Goal: Task Accomplishment & Management: Complete application form

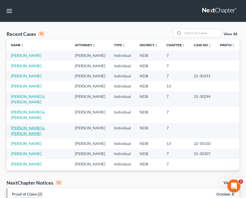
click at [35, 126] on link "[PERSON_NAME] & [PERSON_NAME]" at bounding box center [28, 131] width 34 height 10
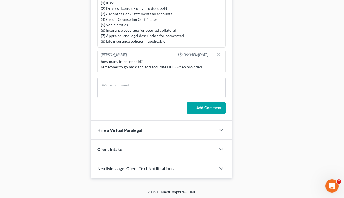
scroll to position [391, 0]
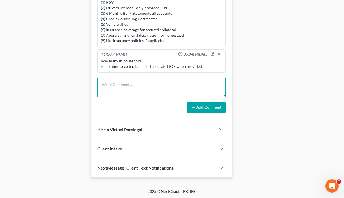
click at [134, 86] on textarea at bounding box center [161, 87] width 129 height 20
click at [201, 91] on textarea at bounding box center [161, 87] width 129 height 20
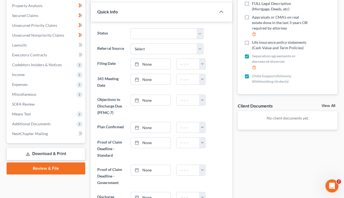
scroll to position [0, 0]
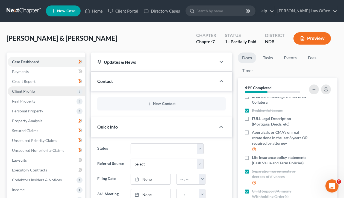
click at [43, 95] on span "Client Profile" at bounding box center [47, 91] width 78 height 10
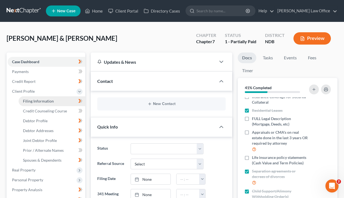
click at [62, 105] on link "Filing Information" at bounding box center [52, 101] width 67 height 10
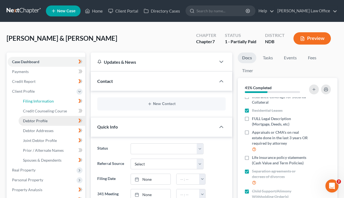
select select "1"
select select "0"
select select "29"
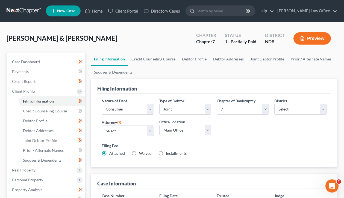
click at [224, 152] on div "Filing Fee Attached Waived Waived Installments Installments" at bounding box center [214, 149] width 225 height 13
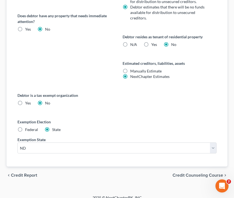
scroll to position [306, 0]
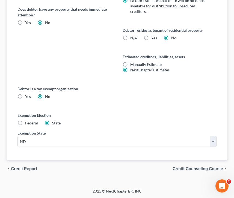
click at [201, 168] on span "Credit Counseling Course" at bounding box center [198, 169] width 51 height 4
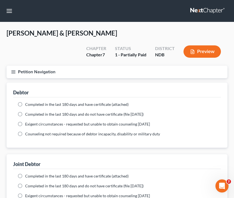
click at [15, 69] on button "Petition Navigation" at bounding box center [117, 72] width 221 height 13
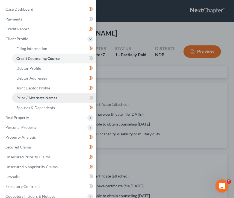
click at [47, 99] on span "Prior / Alternate Names" at bounding box center [36, 97] width 41 height 5
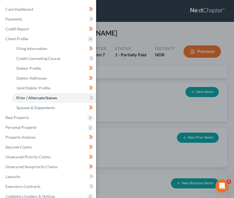
click at [144, 88] on div "Case Dashboard Payments Invoices Payments Payments Credit Report Client Profile" at bounding box center [117, 99] width 234 height 198
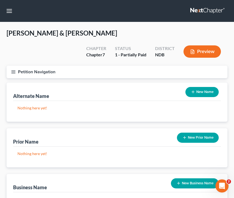
click at [16, 73] on button "Petition Navigation" at bounding box center [117, 72] width 221 height 13
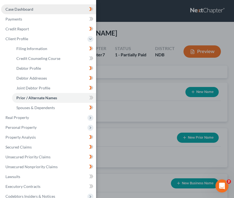
click at [40, 9] on link "Case Dashboard" at bounding box center [48, 9] width 95 height 10
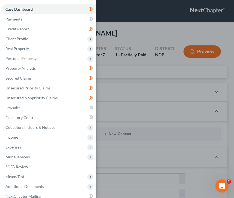
click at [141, 84] on div "Case Dashboard Payments Invoices Payments Payments Credit Report Client Profile" at bounding box center [117, 99] width 234 height 198
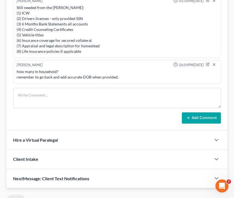
scroll to position [448, 0]
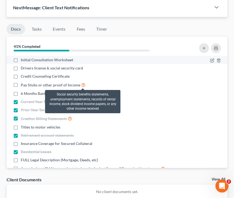
scroll to position [536, 0]
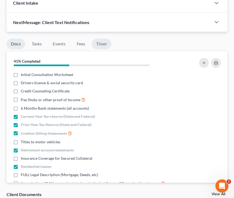
click at [98, 45] on link "Timer" at bounding box center [102, 44] width 20 height 11
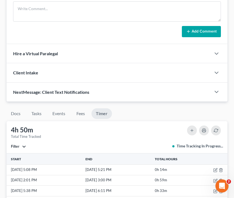
scroll to position [454, 0]
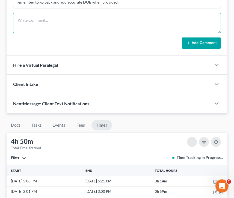
click at [53, 22] on textarea at bounding box center [117, 23] width 208 height 20
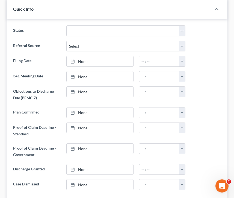
scroll to position [138, 0]
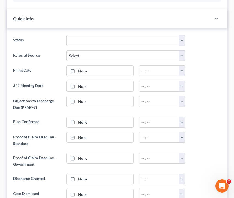
type textarea "sdfsfsdfsfsdfsfsf"
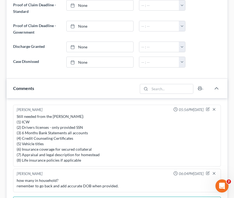
scroll to position [358, 0]
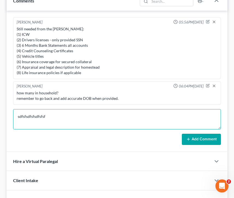
drag, startPoint x: 53, startPoint y: 113, endPoint x: -17, endPoint y: 116, distance: 70.1
click at [0, 116] on html "Home New Case Client Portal Directory Cases [PERSON_NAME] Law Office [EMAIL_ADD…" at bounding box center [117, 33] width 234 height 783
drag, startPoint x: 51, startPoint y: 115, endPoint x: -27, endPoint y: 115, distance: 78.2
click at [0, 115] on html "Home New Case Client Portal Directory Cases Bulie Diaz Law Office fargo@buliela…" at bounding box center [117, 33] width 234 height 783
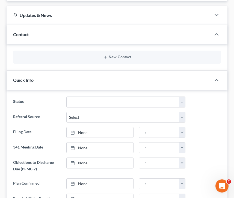
scroll to position [0, 0]
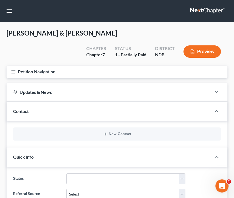
click at [16, 75] on button "Petition Navigation" at bounding box center [117, 72] width 221 height 13
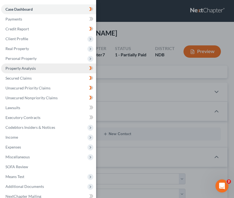
click at [36, 66] on link "Property Analysis" at bounding box center [48, 68] width 95 height 10
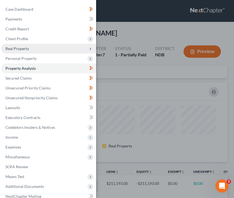
scroll to position [79, 221]
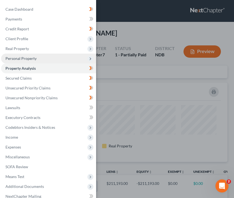
click at [37, 55] on span "Personal Property" at bounding box center [48, 59] width 95 height 10
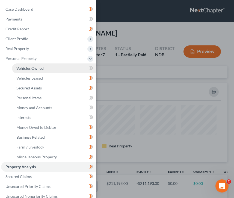
click at [42, 69] on span "Vehicles Owned" at bounding box center [29, 68] width 27 height 5
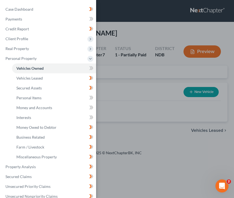
click at [151, 34] on div "Case Dashboard Payments Invoices Payments Payments Credit Report Client Profile" at bounding box center [117, 99] width 234 height 198
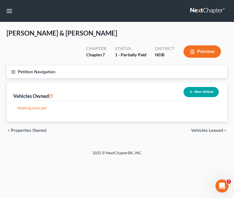
click at [204, 92] on button "New Vehicle" at bounding box center [201, 92] width 35 height 10
select select "0"
select select "2"
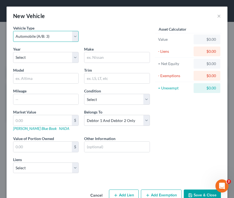
click at [50, 34] on select "Select Automobile (A/B: 3) Truck (A/B: 3) Trailer (A/B: 4) Watercraft (A/B: 4) …" at bounding box center [46, 36] width 66 height 11
click at [13, 31] on select "Select Automobile (A/B: 3) Truck (A/B: 3) Trailer (A/B: 4) Watercraft (A/B: 4) …" at bounding box center [46, 36] width 66 height 11
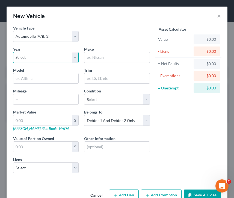
click at [39, 59] on select "Select 2026 2025 2024 2023 2022 2021 2020 2019 2018 2017 2016 2015 2014 2013 20…" at bounding box center [46, 57] width 66 height 11
click at [220, 18] on button "×" at bounding box center [219, 16] width 4 height 7
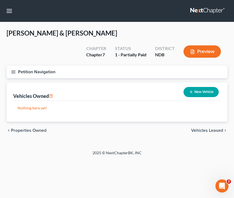
click at [9, 72] on button "Petition Navigation" at bounding box center [117, 72] width 221 height 13
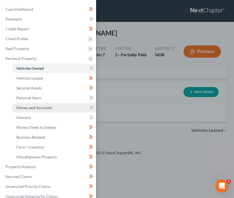
click at [50, 111] on link "Money and Accounts" at bounding box center [54, 108] width 84 height 10
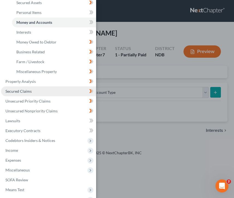
click at [47, 89] on link "Secured Claims" at bounding box center [48, 91] width 95 height 10
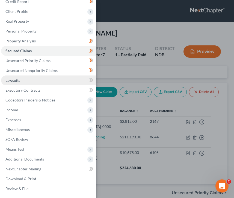
scroll to position [27, 0]
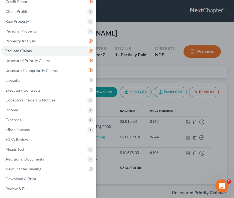
click at [168, 55] on div "Case Dashboard Payments Invoices Payments Payments Credit Report Client Profile" at bounding box center [117, 99] width 234 height 198
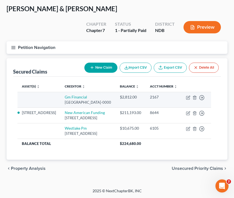
scroll to position [44, 0]
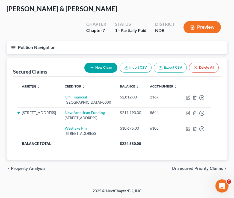
click at [10, 41] on button "Petition Navigation" at bounding box center [117, 47] width 221 height 13
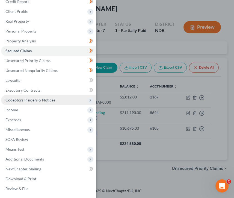
click at [60, 100] on span "Codebtors Insiders & Notices" at bounding box center [48, 100] width 95 height 10
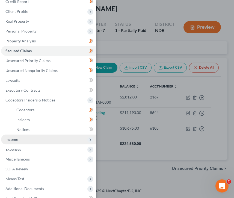
click at [19, 140] on span "Income" at bounding box center [48, 140] width 95 height 10
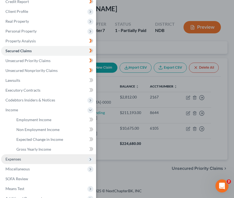
click at [21, 163] on span "Expenses" at bounding box center [48, 159] width 95 height 10
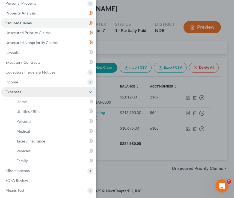
scroll to position [60, 0]
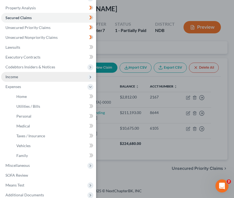
click at [16, 80] on span "Income" at bounding box center [48, 77] width 95 height 10
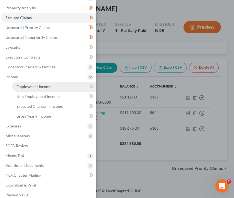
click at [37, 88] on span "Employment Income" at bounding box center [33, 86] width 35 height 5
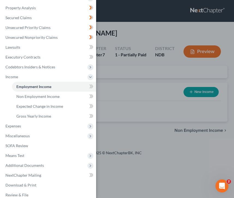
click at [129, 66] on div "Case Dashboard Payments Invoices Payments Payments Credit Report Client Profile" at bounding box center [117, 99] width 234 height 198
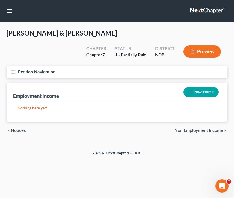
click at [197, 93] on button "New Income" at bounding box center [201, 92] width 35 height 10
select select "0"
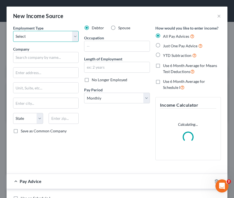
click at [36, 38] on select "Select Full or Part Time Employment Self Employment" at bounding box center [46, 36] width 66 height 11
select select "0"
click at [13, 31] on select "Select Full or Part Time Employment Self Employment" at bounding box center [46, 36] width 66 height 11
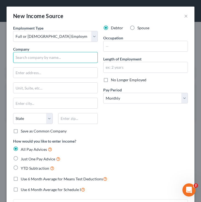
click at [23, 57] on input "text" at bounding box center [55, 57] width 85 height 11
click at [47, 63] on div "Employment Type * Select Full or Part Time Employment Self Employment Company *…" at bounding box center [55, 81] width 90 height 113
click at [45, 59] on input "text" at bounding box center [55, 57] width 85 height 11
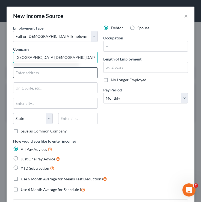
type input "Oak Grove Lutheran School"
click at [31, 71] on input "text" at bounding box center [55, 73] width 84 height 10
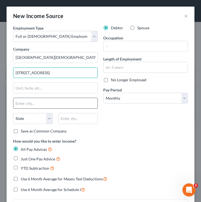
type input "124 N Terrace"
click at [29, 103] on input "text" at bounding box center [55, 103] width 84 height 10
type input "G"
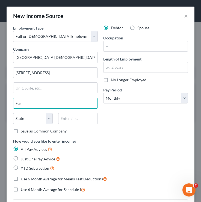
type input "Fargo"
click at [21, 123] on select "State AL AK AR AZ CA CO CT DE DC FL GA GU HI ID IL IN IA KS KY LA ME MD MA MI M…" at bounding box center [33, 118] width 40 height 11
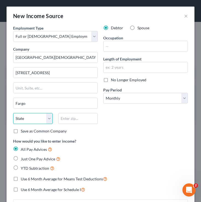
select select "29"
click at [13, 113] on select "State AL AK AR AZ CA CO CT DE DC FL GA GU HI ID IL IN IA KS KY LA ME MD MA MI M…" at bounding box center [33, 118] width 40 height 11
click at [67, 120] on input "text" at bounding box center [78, 118] width 40 height 11
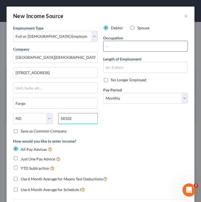
type input "58102"
click at [145, 49] on input "text" at bounding box center [146, 46] width 84 height 10
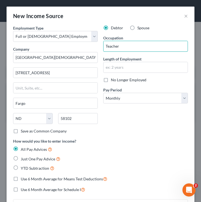
type input "Teacher"
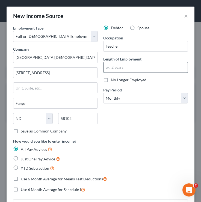
click at [126, 65] on input "text" at bounding box center [146, 67] width 84 height 10
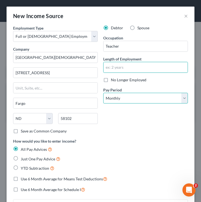
click at [121, 98] on select "Select Monthly Twice Monthly Every Other Week Weekly" at bounding box center [145, 98] width 85 height 11
select select "1"
click at [103, 93] on select "Select Monthly Twice Monthly Every Other Week Weekly" at bounding box center [145, 98] width 85 height 11
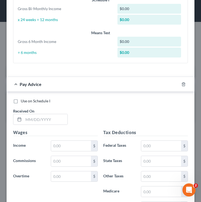
scroll to position [231, 0]
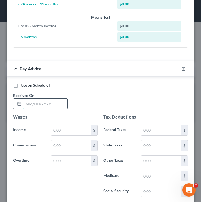
click at [46, 106] on input "text" at bounding box center [46, 103] width 44 height 10
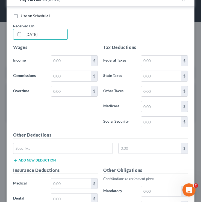
scroll to position [303, 0]
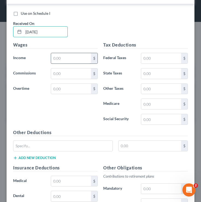
type input "05/30/2025"
click at [72, 60] on input "text" at bounding box center [71, 58] width 40 height 10
click at [58, 59] on input "text" at bounding box center [71, 58] width 40 height 10
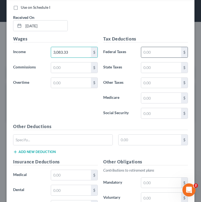
scroll to position [310, 0]
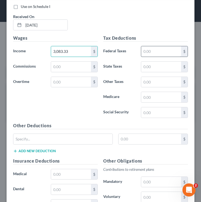
type input "3,083.33"
click at [155, 50] on input "text" at bounding box center [161, 51] width 40 height 10
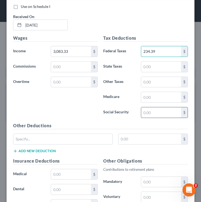
type input "234.39"
click at [154, 117] on input "text" at bounding box center [161, 112] width 40 height 10
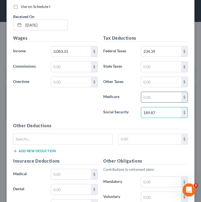
type input "189.87"
click at [157, 95] on input "text" at bounding box center [161, 97] width 40 height 10
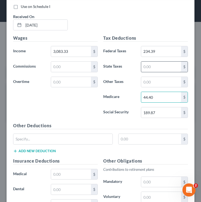
type input "44.40"
click at [154, 65] on input "text" at bounding box center [161, 67] width 40 height 10
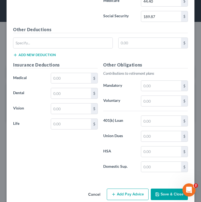
scroll to position [410, 0]
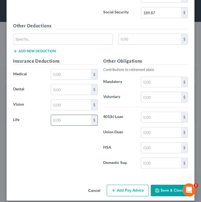
type input "10.13"
click at [76, 119] on input "text" at bounding box center [71, 120] width 40 height 10
type input "10.50"
click at [132, 81] on label "Mandatory" at bounding box center [120, 82] width 38 height 11
click at [147, 99] on input "text" at bounding box center [161, 97] width 40 height 10
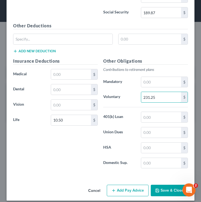
type input "231.25"
click at [153, 117] on input "text" at bounding box center [161, 117] width 40 height 10
click at [114, 110] on div "Other Obligations Contributions to retirement plans Mandatory $ Voluntary 231.2…" at bounding box center [146, 115] width 90 height 115
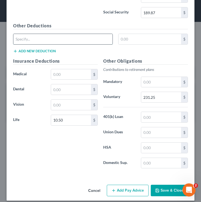
click at [48, 44] on input "text" at bounding box center [62, 39] width 99 height 10
type input "t"
type input "Tuition"
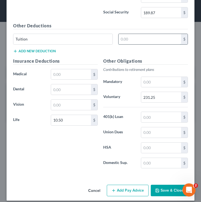
click at [136, 39] on input "text" at bounding box center [150, 39] width 63 height 10
type input "179.71"
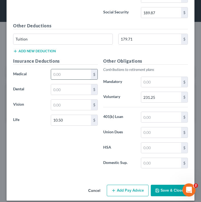
click at [72, 75] on input "text" at bounding box center [71, 74] width 40 height 10
click at [157, 147] on input "text" at bounding box center [161, 148] width 40 height 10
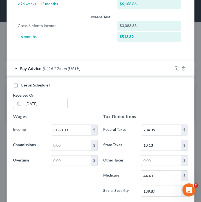
scroll to position [415, 0]
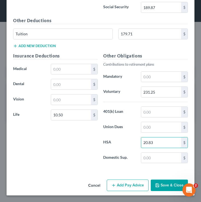
type input "20.83"
click at [165, 187] on button "Save & Close" at bounding box center [169, 184] width 37 height 11
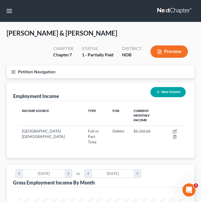
scroll to position [83, 177]
click at [12, 74] on icon "button" at bounding box center [13, 71] width 5 height 5
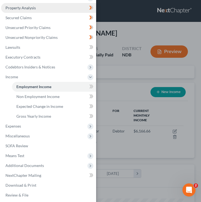
click at [39, 6] on link "Property Analysis" at bounding box center [48, 8] width 95 height 10
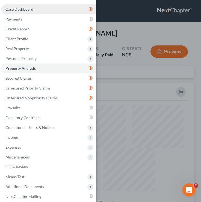
click at [38, 12] on link "Case Dashboard" at bounding box center [48, 9] width 95 height 10
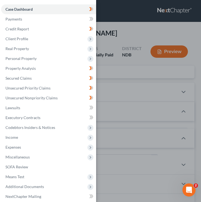
click at [119, 49] on div "Case Dashboard Payments Invoices Payments Payments Credit Report Client Profile" at bounding box center [100, 101] width 201 height 202
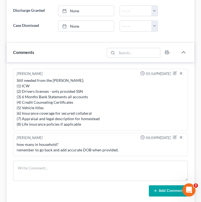
scroll to position [393, 0]
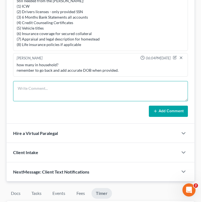
click at [102, 100] on textarea at bounding box center [100, 91] width 175 height 20
type textarea "charitable donations to United Way deducted from [PERSON_NAME] paystubs."
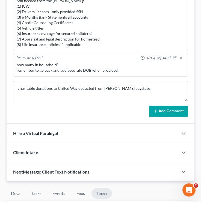
click at [175, 117] on button "Add Comment" at bounding box center [168, 111] width 39 height 11
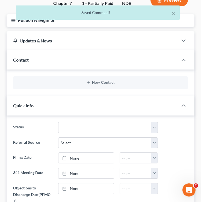
scroll to position [0, 0]
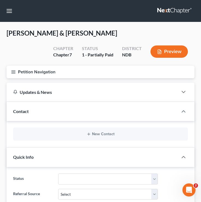
click at [18, 70] on button "Petition Navigation" at bounding box center [101, 72] width 188 height 13
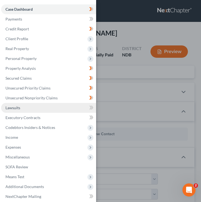
click at [28, 109] on link "Lawsuits" at bounding box center [48, 108] width 95 height 10
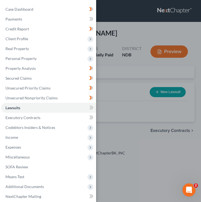
click at [119, 89] on div "Case Dashboard Payments Invoices Payments Payments Credit Report Client Profile" at bounding box center [100, 101] width 201 height 202
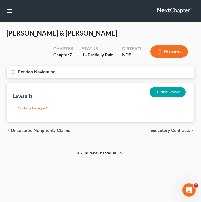
click at [13, 72] on line "button" at bounding box center [13, 72] width 4 height 0
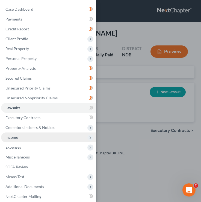
click at [31, 136] on span "Income" at bounding box center [48, 137] width 95 height 10
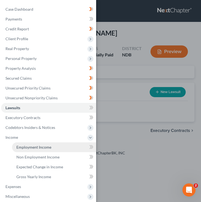
click at [54, 150] on link "Employment Income" at bounding box center [54, 147] width 84 height 10
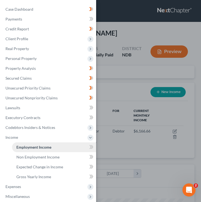
scroll to position [83, 177]
click at [119, 148] on div "Case Dashboard Payments Invoices Payments Payments Credit Report Client Profile" at bounding box center [100, 101] width 201 height 202
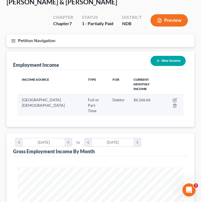
scroll to position [34, 0]
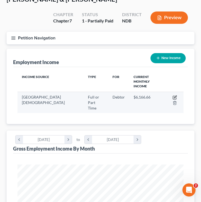
click at [175, 95] on icon "button" at bounding box center [175, 96] width 2 height 2
select select "0"
select select "29"
select select "1"
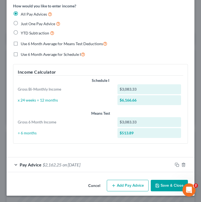
scroll to position [135, 0]
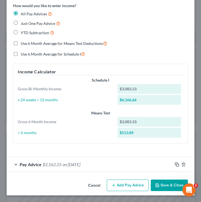
click at [177, 165] on rect "button" at bounding box center [178, 165] width 2 height 2
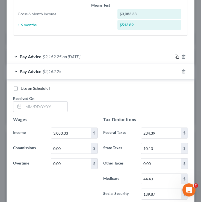
scroll to position [328, 0]
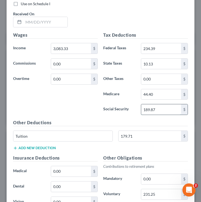
click at [159, 109] on input "189.87" at bounding box center [161, 109] width 40 height 10
click at [157, 110] on input "189.87" at bounding box center [161, 109] width 40 height 10
type input "189.88"
click at [159, 95] on input "44.40" at bounding box center [161, 94] width 40 height 10
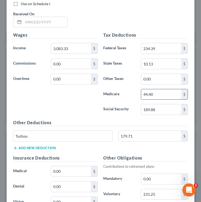
click at [158, 95] on input "44.40" at bounding box center [161, 94] width 40 height 10
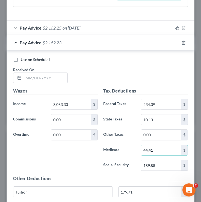
scroll to position [202, 0]
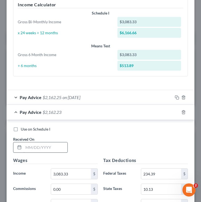
type input "44.41"
click at [37, 149] on input "text" at bounding box center [46, 147] width 44 height 10
type input "05/15/2025"
click at [14, 112] on div "Pay Advice $2,162.23 on 05/15/2025" at bounding box center [90, 112] width 166 height 14
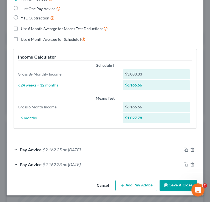
scroll to position [87, 185]
click at [126, 188] on button "Add Pay Advice" at bounding box center [136, 185] width 42 height 11
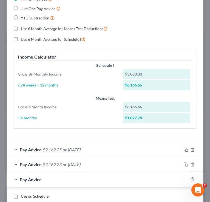
scroll to position [251, 0]
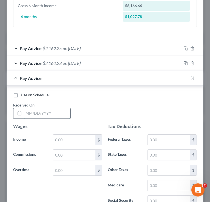
click at [39, 111] on input "text" at bounding box center [47, 113] width 47 height 10
type input "04/30/2025"
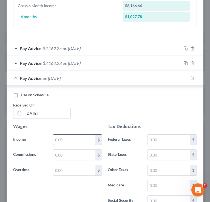
click at [67, 139] on input "text" at bounding box center [74, 140] width 42 height 10
click at [192, 79] on icon "button" at bounding box center [192, 78] width 4 height 4
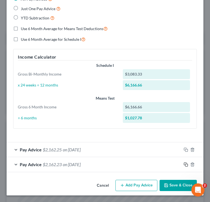
click at [185, 164] on icon "button" at bounding box center [185, 164] width 4 height 4
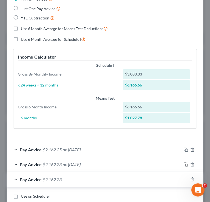
click at [185, 164] on icon "button" at bounding box center [185, 164] width 4 height 4
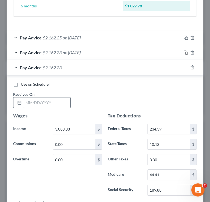
scroll to position [262, 0]
click at [47, 102] on input "text" at bounding box center [47, 102] width 47 height 10
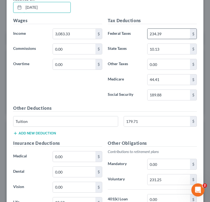
scroll to position [357, 0]
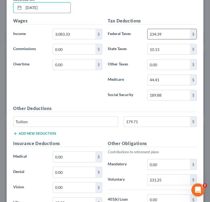
type input "04/30/2025"
click at [166, 35] on input "234.39" at bounding box center [168, 34] width 42 height 10
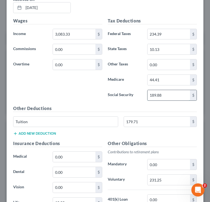
click at [164, 97] on input "189.88" at bounding box center [168, 95] width 42 height 10
click at [163, 95] on input "189.88" at bounding box center [168, 95] width 42 height 10
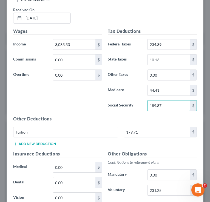
scroll to position [262, 0]
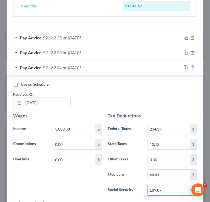
type input "189.87"
click at [17, 66] on div "Pay Advice $2,162.24 on 04/30/2025" at bounding box center [94, 67] width 175 height 14
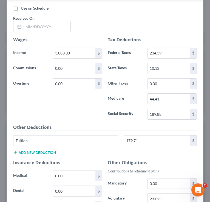
scroll to position [327, 0]
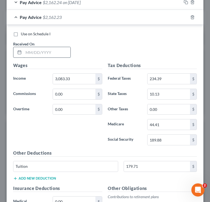
click at [36, 53] on input "text" at bounding box center [47, 52] width 47 height 10
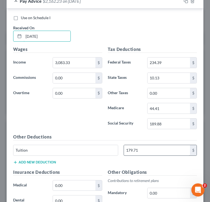
scroll to position [348, 0]
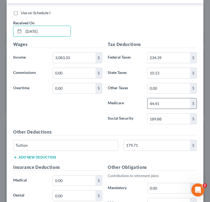
type input "04/15/2025"
click at [165, 104] on input "44.41" at bounding box center [168, 103] width 42 height 10
click at [165, 106] on input "44.41" at bounding box center [168, 103] width 42 height 10
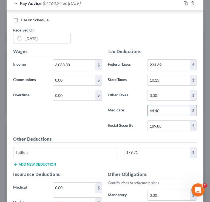
scroll to position [246, 0]
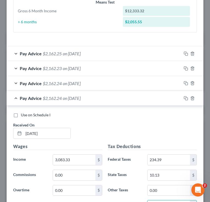
type input "44.40"
click at [19, 98] on div "Pay Advice $2,162.24 on 04/15/2025" at bounding box center [94, 98] width 175 height 14
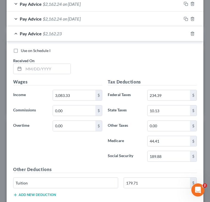
scroll to position [302, 0]
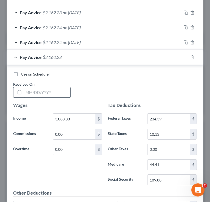
click at [36, 91] on input "text" at bounding box center [47, 92] width 47 height 10
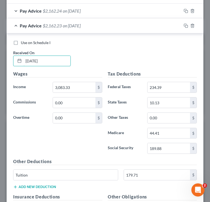
scroll to position [348, 0]
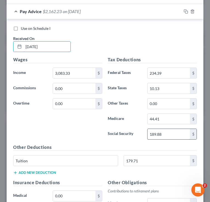
type input "03/31/2025"
click at [167, 132] on input "189.88" at bounding box center [168, 134] width 42 height 10
click at [168, 133] on input "189.88" at bounding box center [168, 134] width 42 height 10
type input "189.87"
click at [22, 13] on span "Pay Advice" at bounding box center [31, 11] width 22 height 5
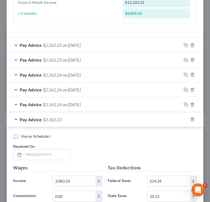
scroll to position [260, 0]
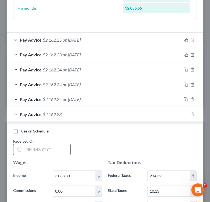
click at [38, 152] on input "text" at bounding box center [47, 149] width 47 height 10
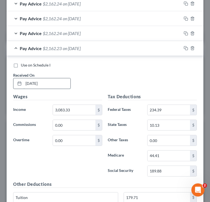
scroll to position [339, 0]
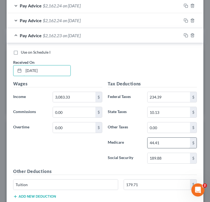
type input "03/14/2025"
click at [169, 144] on input "44.41" at bounding box center [168, 143] width 42 height 10
click at [162, 145] on input "44.41" at bounding box center [168, 143] width 42 height 10
type input "44.40"
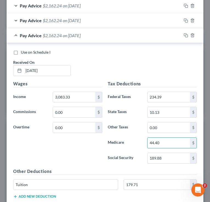
click at [17, 37] on div "Pay Advice $2,162.24 on 03/14/2025" at bounding box center [94, 35] width 175 height 14
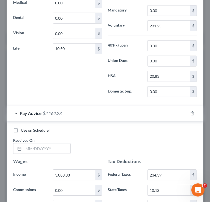
scroll to position [799, 0]
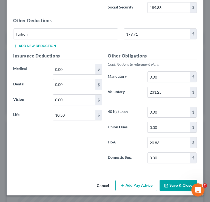
click at [169, 185] on button "Save & Close" at bounding box center [177, 185] width 37 height 11
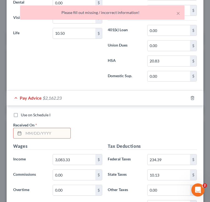
scroll to position [601, 0]
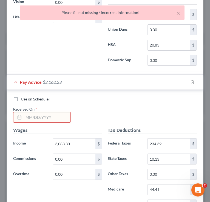
click at [192, 83] on icon "button" at bounding box center [192, 82] width 4 height 4
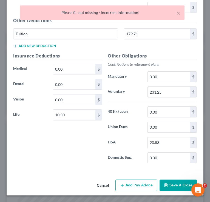
scroll to position [504, 0]
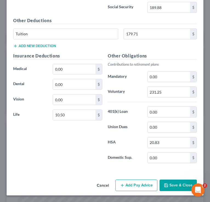
click at [175, 188] on button "Save & Close" at bounding box center [177, 184] width 37 height 11
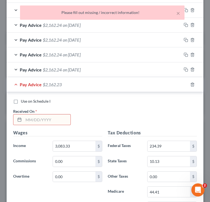
scroll to position [303, 0]
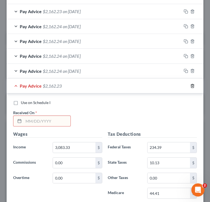
click at [192, 87] on icon "button" at bounding box center [192, 86] width 4 height 4
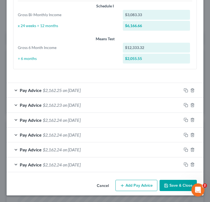
click at [176, 187] on button "Save & Close" at bounding box center [177, 185] width 37 height 11
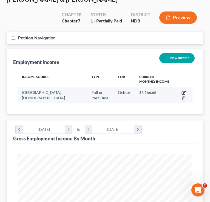
click at [184, 92] on icon "button" at bounding box center [183, 93] width 4 height 4
select select "0"
select select "29"
select select "1"
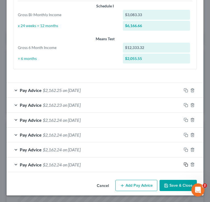
drag, startPoint x: 185, startPoint y: 164, endPoint x: 170, endPoint y: 82, distance: 83.3
click at [171, 83] on div "Pay Advice $2,162.25 on 05/30/2025 Use on Schedule I Received On * 05/30/2025 W…" at bounding box center [105, 127] width 196 height 89
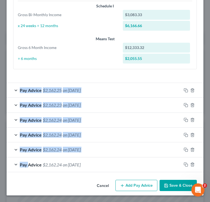
drag, startPoint x: 29, startPoint y: 159, endPoint x: 34, endPoint y: 78, distance: 81.1
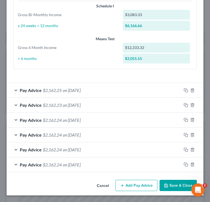
click at [80, 114] on div "Pay Advice $2,162.24 on 04/30/2025" at bounding box center [94, 120] width 175 height 14
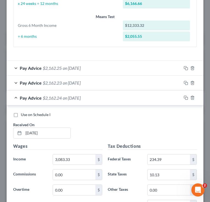
scroll to position [232, 0]
click at [16, 97] on div "Pay Advice $2,162.24 on 04/30/2025" at bounding box center [94, 98] width 175 height 14
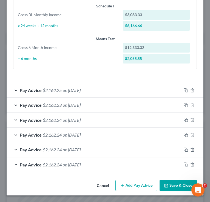
scroll to position [210, 0]
click at [127, 188] on button "Add Pay Advice" at bounding box center [136, 185] width 42 height 11
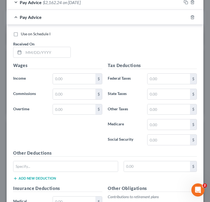
scroll to position [377, 0]
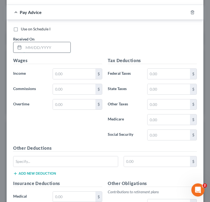
click at [33, 47] on input "text" at bounding box center [47, 47] width 47 height 10
type input "06/30/2025"
click at [86, 71] on input "text" at bounding box center [74, 74] width 42 height 10
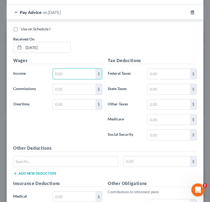
click at [193, 12] on icon "button" at bounding box center [192, 12] width 4 height 4
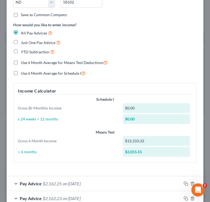
scroll to position [210, 0]
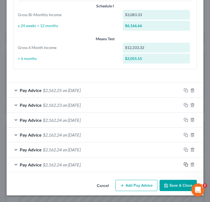
click at [185, 165] on rect "button" at bounding box center [186, 165] width 2 height 2
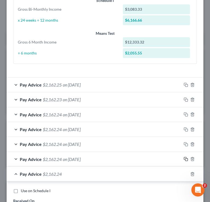
scroll to position [255, 0]
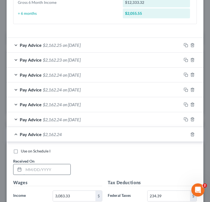
click at [37, 173] on input "text" at bounding box center [47, 169] width 47 height 10
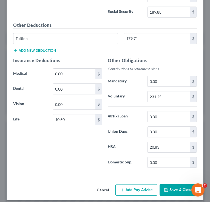
scroll to position [504, 0]
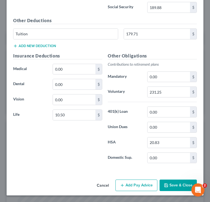
type input "06/30/2025"
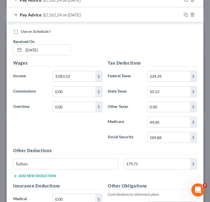
scroll to position [373, 0]
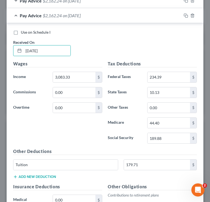
click at [14, 14] on div "Pay Advice $2,162.24 on 06/30/2025" at bounding box center [94, 15] width 175 height 14
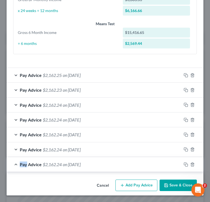
scroll to position [225, 0]
click at [185, 89] on rect "button" at bounding box center [186, 90] width 2 height 2
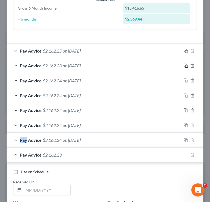
scroll to position [316, 0]
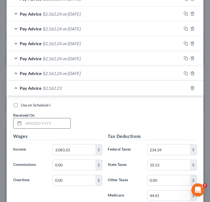
click at [31, 125] on input "text" at bounding box center [47, 123] width 47 height 10
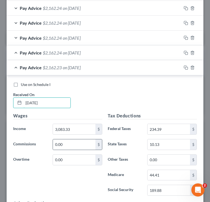
scroll to position [347, 0]
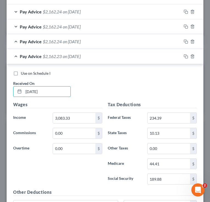
type input "06/13/2025"
click at [18, 52] on div "Pay Advice $2,162.23 on 06/13/2025" at bounding box center [94, 56] width 175 height 14
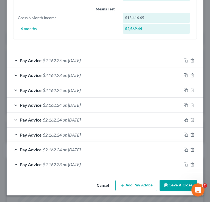
scroll to position [239, 0]
click at [185, 150] on rect "button" at bounding box center [186, 150] width 2 height 2
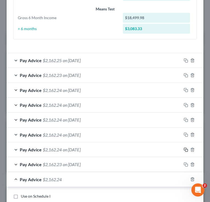
scroll to position [335, 0]
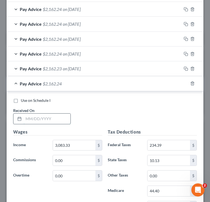
click at [36, 120] on input "text" at bounding box center [47, 119] width 47 height 10
type input "07/31/2025"
click at [20, 81] on span "Pay Advice" at bounding box center [31, 83] width 22 height 5
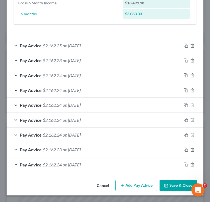
scroll to position [254, 0]
click at [186, 164] on icon "button" at bounding box center [185, 164] width 4 height 4
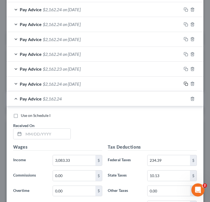
scroll to position [336, 0]
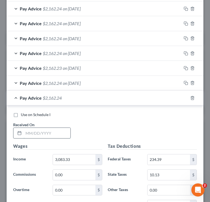
click at [45, 135] on input "text" at bounding box center [47, 133] width 47 height 10
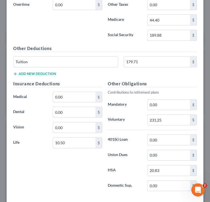
scroll to position [523, 0]
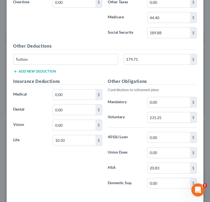
type input "07/15/2025"
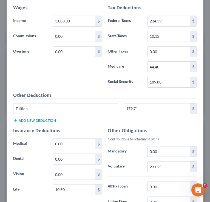
scroll to position [386, 0]
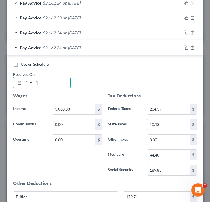
click at [16, 46] on div "Pay Advice $2,162.24 on 07/15/2025" at bounding box center [94, 47] width 175 height 14
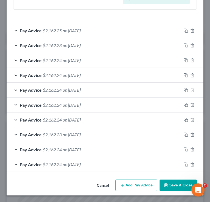
scroll to position [269, 0]
click at [131, 180] on button "Add Pay Advice" at bounding box center [136, 184] width 42 height 11
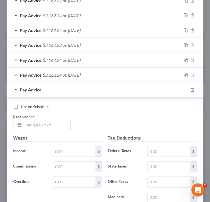
scroll to position [440, 0]
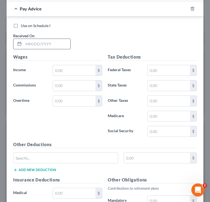
click at [32, 44] on input "text" at bounding box center [47, 44] width 47 height 10
type input "08/29/2025"
click at [193, 8] on icon "button" at bounding box center [192, 9] width 4 height 4
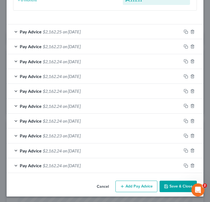
scroll to position [268, 0]
click at [185, 135] on icon "button" at bounding box center [185, 135] width 4 height 4
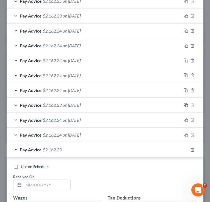
scroll to position [374, 0]
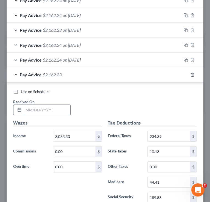
click at [37, 114] on input "text" at bounding box center [47, 110] width 47 height 10
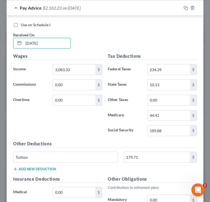
scroll to position [440, 0]
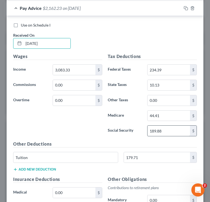
type input "08/29/2025"
click at [171, 133] on input "189.88" at bounding box center [168, 131] width 42 height 10
click at [170, 132] on input "189.88" at bounding box center [168, 131] width 42 height 10
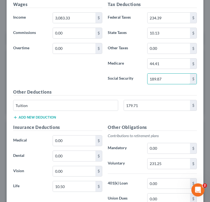
scroll to position [505, 0]
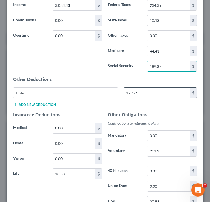
type input "189.87"
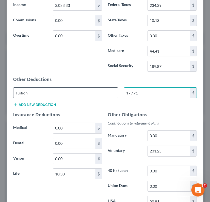
drag, startPoint x: 143, startPoint y: 91, endPoint x: 85, endPoint y: 91, distance: 57.4
click at [85, 91] on div "Tuition 179.71 $" at bounding box center [104, 94] width 189 height 15
drag, startPoint x: 140, startPoint y: 94, endPoint x: 109, endPoint y: 92, distance: 31.3
click at [109, 92] on div "Tuition 179.71 $" at bounding box center [104, 94] width 189 height 15
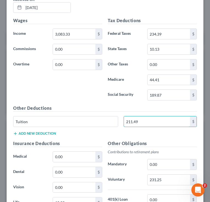
scroll to position [410, 0]
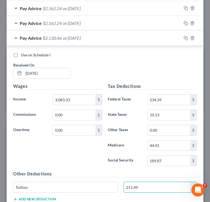
type input "211.49"
click at [16, 38] on div "Pay Advice $2,130.46 on 08/29/2025" at bounding box center [94, 38] width 175 height 14
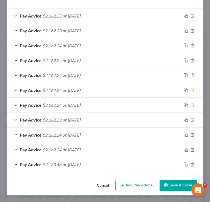
scroll to position [284, 0]
click at [186, 165] on icon "button" at bounding box center [185, 164] width 4 height 4
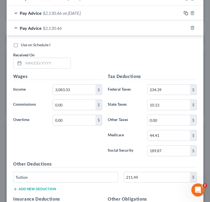
scroll to position [444, 0]
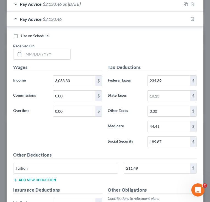
click at [44, 45] on div "Received On *" at bounding box center [41, 51] width 63 height 17
click at [38, 57] on input "text" at bounding box center [47, 54] width 47 height 10
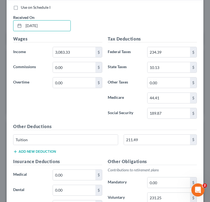
scroll to position [443, 0]
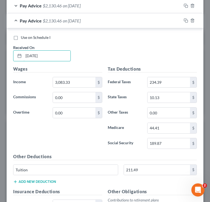
type input "08/15/2025"
click at [14, 21] on div "Pay Advice $2,130.46 on 08/15/2025" at bounding box center [94, 20] width 175 height 14
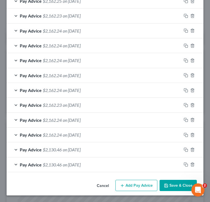
scroll to position [299, 0]
click at [170, 183] on button "Save & Close" at bounding box center [177, 185] width 37 height 11
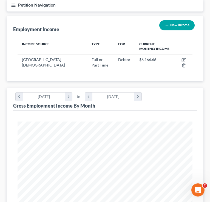
scroll to position [155, 0]
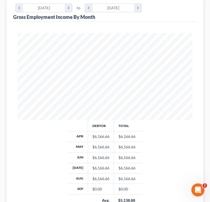
click at [60, 146] on div "Debtor Total Apr $6,166.66 $6,166.66 May $6,166.66 $6,166.66 Jun $6,166.66 $6,1…" at bounding box center [104, 169] width 185 height 98
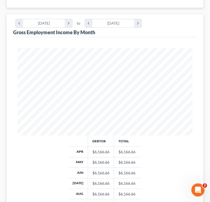
scroll to position [0, 0]
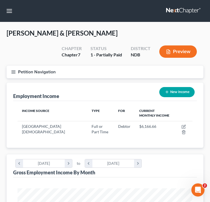
click at [14, 73] on line "button" at bounding box center [13, 73] width 4 height 0
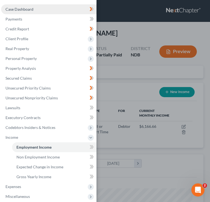
click at [27, 7] on span "Case Dashboard" at bounding box center [19, 9] width 28 height 5
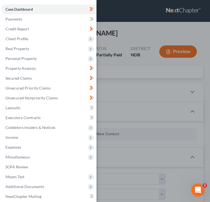
click at [132, 76] on div "Case Dashboard Payments Invoices Payments Payments Credit Report Client Profile" at bounding box center [105, 101] width 210 height 202
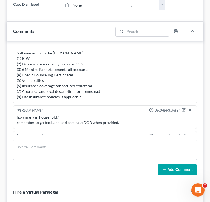
scroll to position [18, 0]
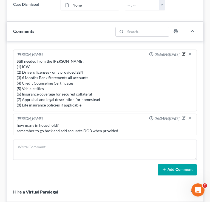
click at [183, 55] on icon "button" at bounding box center [183, 54] width 4 height 4
click at [183, 55] on ng-include "Brooke Benner 07:15PM, 10/05/2025 not fully paid yet. Brooke Benner 05:56PM, 10…" at bounding box center [104, 93] width 183 height 128
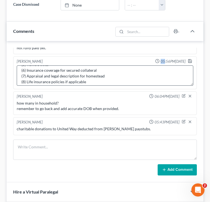
scroll to position [40, 0]
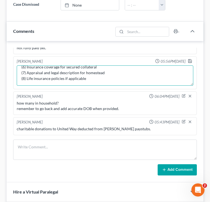
click at [93, 80] on textarea "Still needed from the Caspers: (1) ICW (2) Drivers licenses - only provided SSN…" at bounding box center [105, 75] width 176 height 20
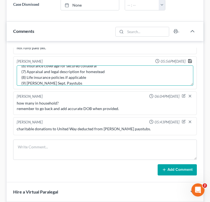
type textarea "Still needed from the [PERSON_NAME]: (1) ICW (2) Drivers licenses - only provid…"
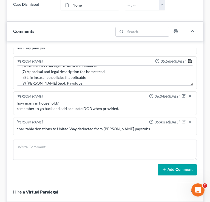
click at [191, 60] on icon "button" at bounding box center [189, 61] width 4 height 4
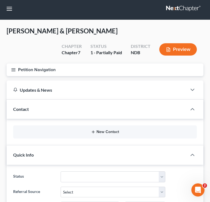
scroll to position [0, 0]
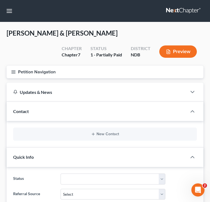
click at [13, 75] on button "Petition Navigation" at bounding box center [105, 72] width 196 height 13
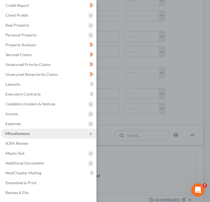
scroll to position [224, 0]
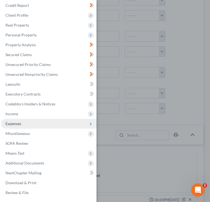
click at [15, 119] on span "Expenses" at bounding box center [48, 124] width 95 height 10
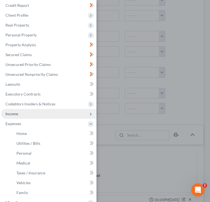
click at [16, 115] on span "Income" at bounding box center [11, 113] width 13 height 5
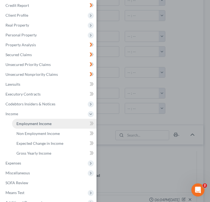
click at [37, 126] on span "Employment Income" at bounding box center [33, 123] width 35 height 5
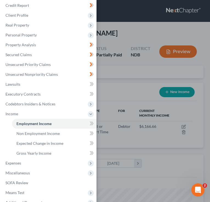
scroll to position [87, 185]
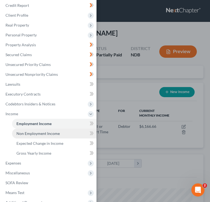
click at [58, 135] on span "Non Employment Income" at bounding box center [37, 133] width 43 height 5
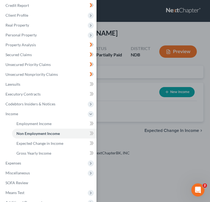
click at [90, 134] on icon at bounding box center [91, 133] width 4 height 7
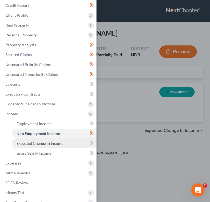
click at [30, 143] on span "Expected Change in Income" at bounding box center [39, 143] width 47 height 5
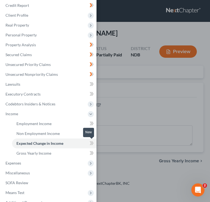
click at [89, 143] on span at bounding box center [92, 144] width 10 height 8
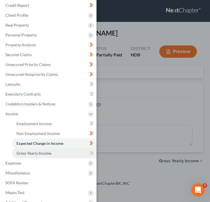
click at [76, 151] on link "Gross Yearly Income" at bounding box center [54, 153] width 84 height 10
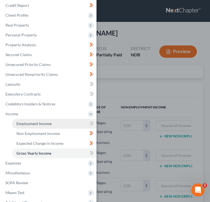
click at [56, 124] on link "Employment Income" at bounding box center [54, 124] width 84 height 10
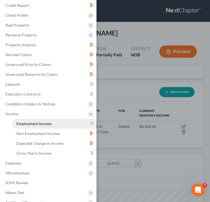
scroll to position [87, 185]
click at [97, 109] on div "Case Dashboard Payments Invoices Payments Payments Credit Report Client Profile" at bounding box center [105, 101] width 210 height 202
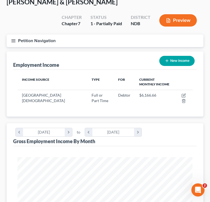
scroll to position [31, 0]
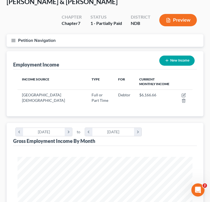
click at [175, 61] on button "New Income" at bounding box center [176, 61] width 35 height 10
select select "0"
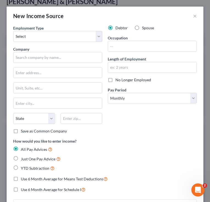
click at [142, 28] on label "Spouse" at bounding box center [148, 27] width 12 height 5
click at [144, 28] on input "Spouse" at bounding box center [146, 27] width 4 height 4
radio input "true"
click at [41, 57] on input "text" at bounding box center [57, 57] width 89 height 11
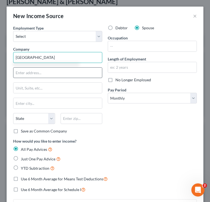
type input "West Fargo Public School District"
click at [31, 75] on input "text" at bounding box center [57, 73] width 88 height 10
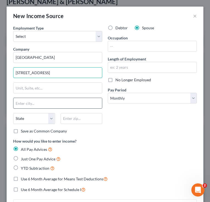
type input "2028 2nd Ave NW"
click at [42, 105] on input "text" at bounding box center [57, 103] width 88 height 10
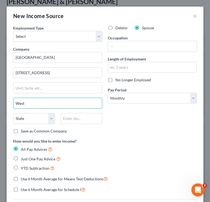
type input "West Fargo"
click at [43, 118] on select "State AL AK AR AZ CA CO CT DE DC FL GA GU HI ID IL IN IA KS KY LA ME MD MA MI M…" at bounding box center [34, 118] width 42 height 11
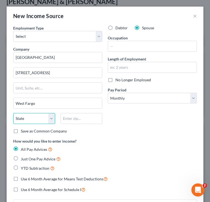
select select "29"
click at [13, 113] on select "State AL AK AR AZ CA CO CT DE DC FL GA GU HI ID IL IN IA KS KY LA ME MD MA MI M…" at bounding box center [34, 118] width 42 height 11
click at [68, 121] on input "text" at bounding box center [81, 118] width 42 height 11
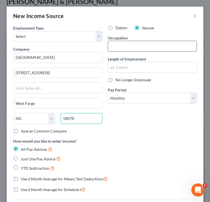
type input "58078"
click at [117, 45] on input "text" at bounding box center [152, 46] width 88 height 10
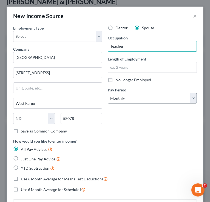
type input "Teacher"
click at [147, 98] on select "Select Monthly Twice Monthly Every Other Week Weekly" at bounding box center [151, 98] width 89 height 11
select select "1"
click at [107, 93] on select "Select Monthly Twice Monthly Every Other Week Weekly" at bounding box center [151, 98] width 89 height 11
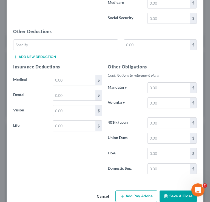
scroll to position [415, 0]
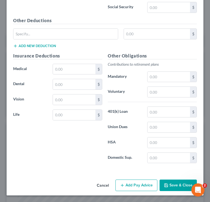
click at [173, 188] on button "Save & Close" at bounding box center [177, 184] width 37 height 11
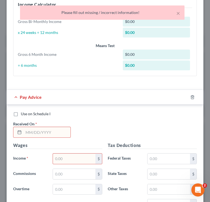
scroll to position [183, 0]
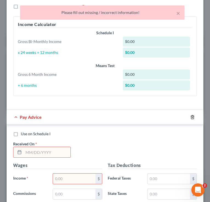
click at [191, 116] on icon "button" at bounding box center [192, 117] width 2 height 4
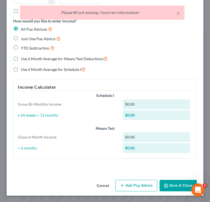
click at [176, 182] on button "Save & Close" at bounding box center [177, 185] width 37 height 11
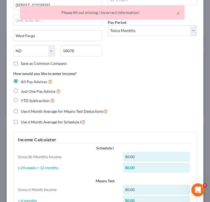
scroll to position [0, 0]
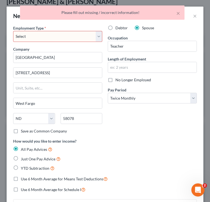
click at [57, 37] on select "Select Full or Part Time Employment Self Employment" at bounding box center [57, 36] width 89 height 11
select select "0"
click at [13, 31] on select "Select Full or Part Time Employment Self Employment" at bounding box center [57, 36] width 89 height 11
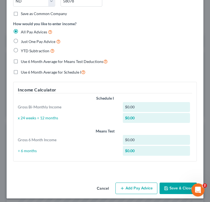
scroll to position [120, 0]
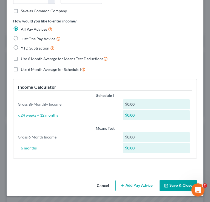
click at [179, 184] on button "Save & Close" at bounding box center [177, 185] width 37 height 11
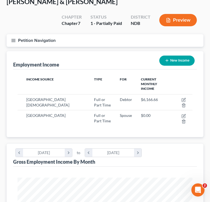
click at [15, 38] on icon "button" at bounding box center [13, 40] width 5 height 5
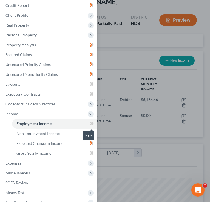
click at [91, 123] on icon at bounding box center [90, 123] width 2 height 4
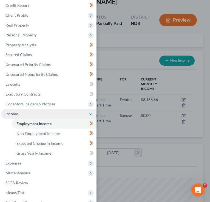
click at [74, 111] on span "Income" at bounding box center [48, 114] width 95 height 10
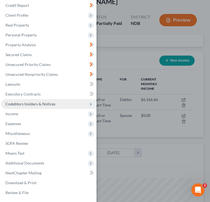
click at [43, 99] on span "Codebtors Insiders & Notices" at bounding box center [48, 104] width 95 height 10
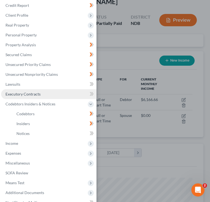
click at [42, 94] on link "Executory Contracts" at bounding box center [48, 94] width 95 height 10
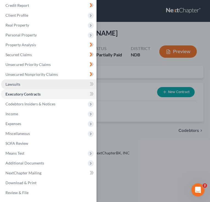
click at [42, 81] on link "Lawsuits" at bounding box center [48, 84] width 95 height 10
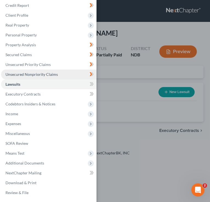
click at [48, 72] on span "Unsecured Nonpriority Claims" at bounding box center [31, 74] width 52 height 5
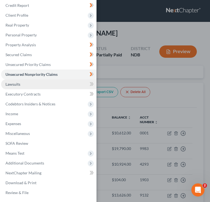
click at [62, 85] on link "Lawsuits" at bounding box center [48, 84] width 95 height 10
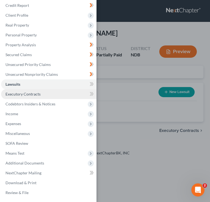
click at [50, 95] on link "Executory Contracts" at bounding box center [48, 94] width 95 height 10
click at [56, 88] on link "Lawsuits" at bounding box center [48, 84] width 95 height 10
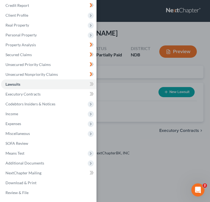
click at [117, 71] on div "Case Dashboard Payments Invoices Payments Payments Credit Report Client Profile" at bounding box center [105, 101] width 210 height 202
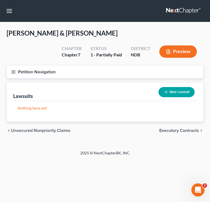
click at [165, 88] on button "New Lawsuit" at bounding box center [176, 92] width 36 height 10
select select "0"
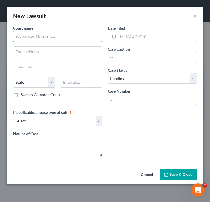
click at [25, 36] on input "text" at bounding box center [57, 36] width 89 height 11
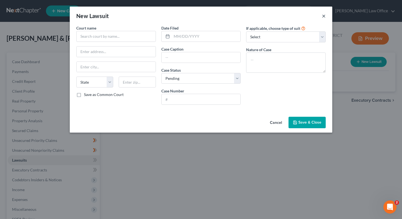
click at [234, 16] on button "×" at bounding box center [324, 16] width 4 height 7
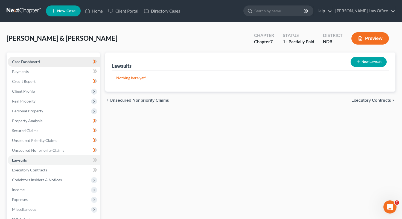
click at [34, 60] on span "Case Dashboard" at bounding box center [26, 61] width 28 height 5
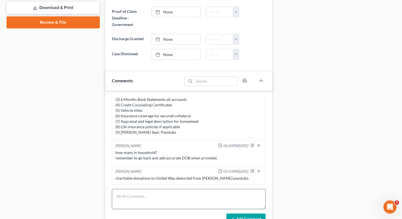
scroll to position [274, 0]
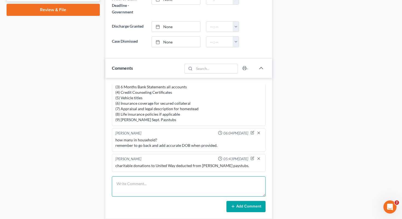
click at [149, 182] on textarea at bounding box center [189, 186] width 154 height 20
type textarea "a"
drag, startPoint x: 171, startPoint y: 182, endPoint x: 182, endPoint y: 182, distance: 10.1
click at [171, 182] on textarea "showing no judgements/lawsuits, but check file for Amex court filings." at bounding box center [189, 186] width 154 height 20
type textarea "showing no judgements/lawsuits on Lexis, but check file for Amex court filings."
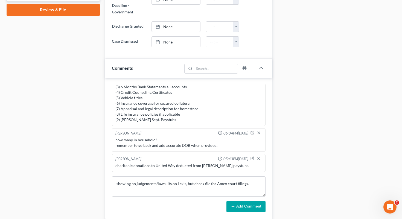
click at [234, 198] on button "Add Comment" at bounding box center [245, 206] width 39 height 11
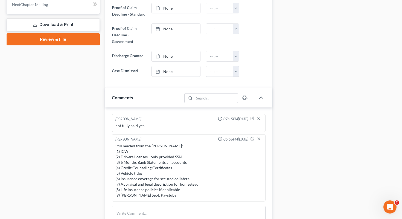
scroll to position [243, 0]
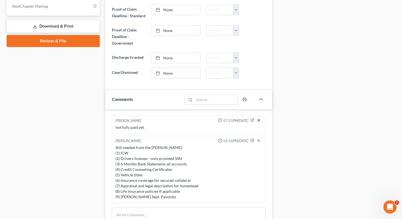
click at [234, 119] on icon "button" at bounding box center [259, 120] width 4 height 4
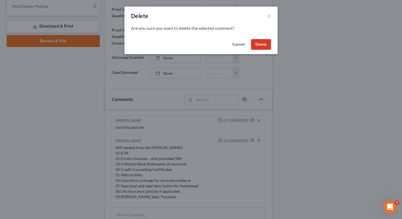
click at [234, 50] on div "Cancel Delete" at bounding box center [200, 46] width 153 height 18
click at [234, 46] on button "Delete" at bounding box center [261, 44] width 20 height 11
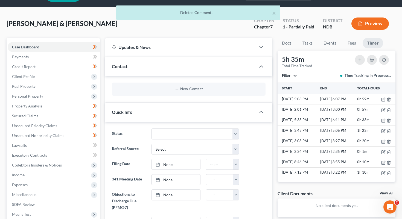
scroll to position [15, 0]
click at [159, 84] on div "New Contact" at bounding box center [189, 88] width 154 height 13
click at [157, 88] on button "New Contact" at bounding box center [188, 89] width 145 height 4
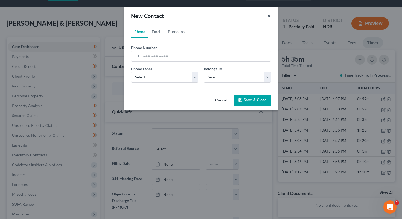
click at [234, 16] on button "×" at bounding box center [269, 16] width 4 height 7
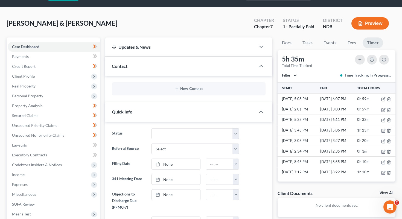
click at [170, 106] on div "Quick Info" at bounding box center [180, 111] width 151 height 19
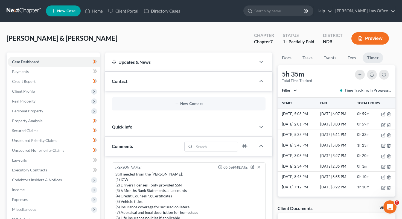
scroll to position [0, 0]
click at [161, 80] on div "Contact" at bounding box center [180, 81] width 151 height 19
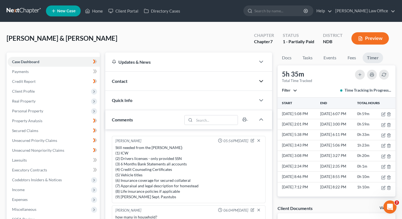
click at [234, 79] on icon "button" at bounding box center [261, 81] width 7 height 7
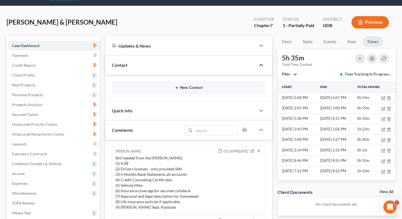
scroll to position [17, 0]
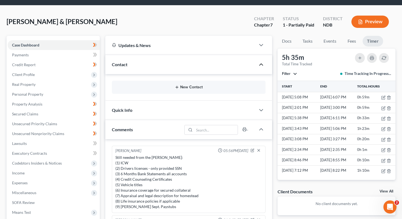
click at [211, 88] on button "New Contact" at bounding box center [188, 87] width 145 height 4
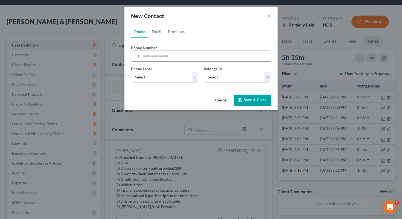
click at [177, 60] on input "tel" at bounding box center [205, 56] width 129 height 10
click at [234, 18] on button "×" at bounding box center [269, 16] width 4 height 7
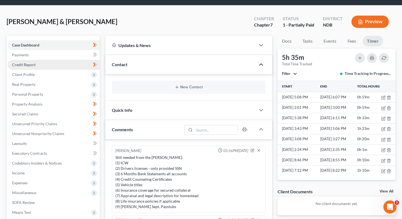
click at [52, 66] on link "Credit Report" at bounding box center [54, 65] width 92 height 10
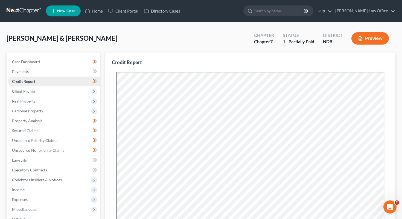
click at [82, 86] on link "Credit Report" at bounding box center [54, 82] width 92 height 10
click at [83, 94] on span "Client Profile" at bounding box center [54, 91] width 92 height 10
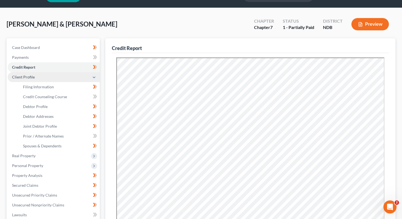
scroll to position [14, 0]
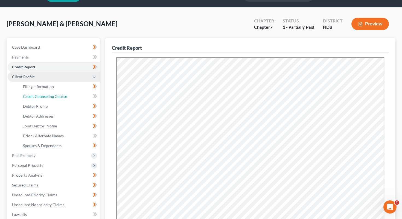
click at [83, 94] on link "Credit Counseling Course" at bounding box center [59, 97] width 81 height 10
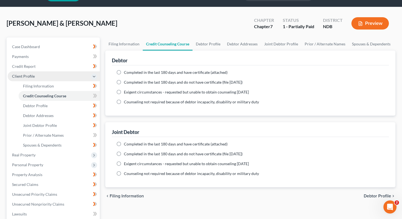
scroll to position [17, 0]
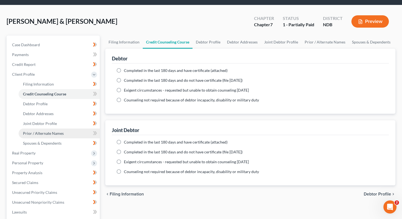
click at [74, 133] on link "Prior / Alternate Names" at bounding box center [59, 134] width 81 height 10
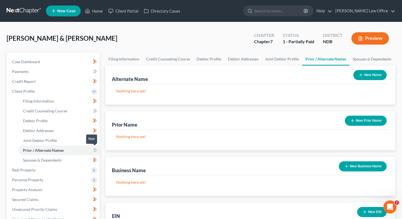
click at [94, 147] on icon at bounding box center [95, 150] width 4 height 7
click at [75, 68] on link "Payments" at bounding box center [54, 72] width 92 height 10
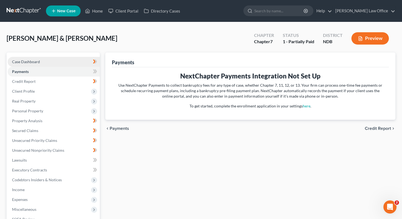
click at [72, 65] on link "Case Dashboard" at bounding box center [54, 62] width 92 height 10
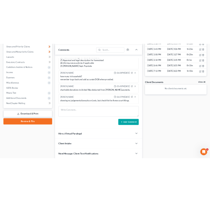
scroll to position [143, 0]
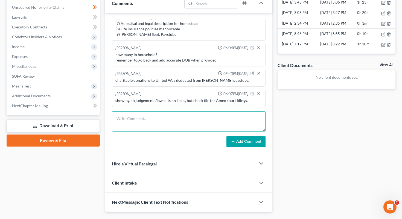
click at [136, 121] on textarea at bounding box center [189, 121] width 154 height 20
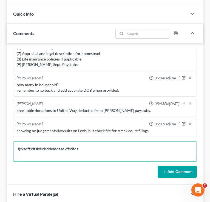
click at [82, 147] on textarea "tjtksdffsdfskdsdsddeasdasdkffsdfds" at bounding box center [104, 151] width 183 height 20
type textarea "tjtksdffsdfskdsdsddeasdasdkffsdfdsfdfsddfsfds"
drag, startPoint x: 109, startPoint y: 151, endPoint x: 14, endPoint y: 144, distance: 94.6
click at [14, 144] on textarea "tjtksdffsdfskdsdsddeasdasdkffsdfdsfdfsddfsfds" at bounding box center [104, 151] width 183 height 20
type textarea "z"
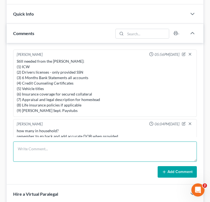
scroll to position [0, 0]
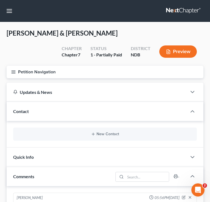
click at [11, 70] on icon "button" at bounding box center [13, 71] width 5 height 5
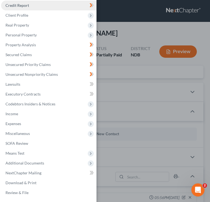
click at [37, 8] on link "Credit Report" at bounding box center [48, 6] width 95 height 10
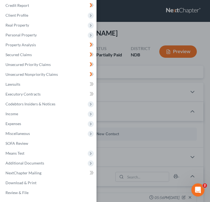
click at [126, 32] on div "Case Dashboard Payments Invoices Payments Payments Credit Report Client Profile" at bounding box center [105, 101] width 210 height 202
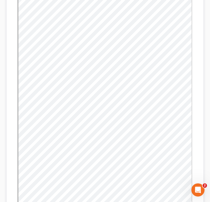
scroll to position [187, 0]
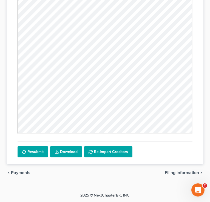
click at [20, 174] on span "Payments" at bounding box center [20, 172] width 19 height 4
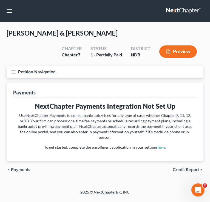
click at [11, 69] on icon "button" at bounding box center [13, 71] width 5 height 5
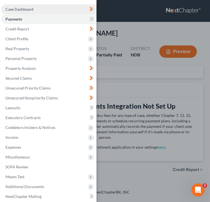
click at [30, 11] on link "Case Dashboard" at bounding box center [48, 9] width 95 height 10
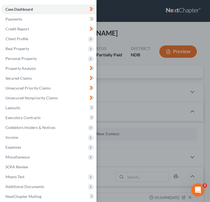
click at [151, 25] on div "Case Dashboard Payments Invoices Payments Payments Credit Report Client Profile" at bounding box center [105, 101] width 210 height 202
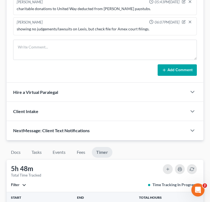
scroll to position [238, 0]
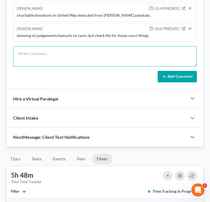
click at [65, 60] on textarea at bounding box center [104, 56] width 183 height 20
type textarea "sdsdds"
drag, startPoint x: 34, startPoint y: 55, endPoint x: 1, endPoint y: 52, distance: 33.2
click at [1, 52] on div "Caspers, Allison & Joseph Upgraded Chapter Chapter 7 Status 1 - Partially Paid …" at bounding box center [105, 71] width 210 height 574
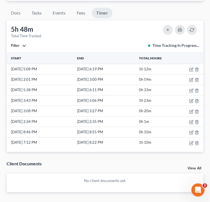
scroll to position [391, 0]
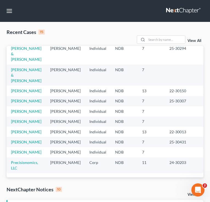
scroll to position [97, 0]
click at [30, 109] on link "Linnertz, Laurie" at bounding box center [26, 111] width 30 height 5
select select "6"
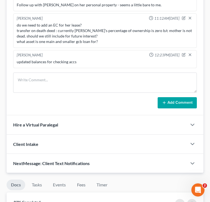
scroll to position [445, 0]
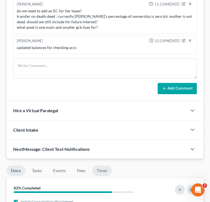
click at [100, 173] on link "Timer" at bounding box center [102, 170] width 20 height 11
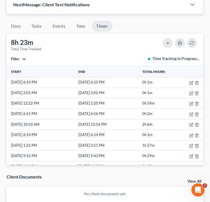
scroll to position [590, 0]
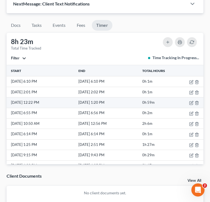
click at [160, 103] on td "0h 59m" at bounding box center [156, 102] width 30 height 10
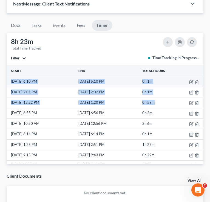
drag, startPoint x: 160, startPoint y: 103, endPoint x: 10, endPoint y: 80, distance: 152.5
click at [10, 80] on tbody "10/8/25 6:10 PM 10/8/25 6:10 PM 0h 1m 10/7/25 2:01 PM 10/7/25 2:02 PM 0h 1m 10/…" at bounding box center [105, 170] width 196 height 189
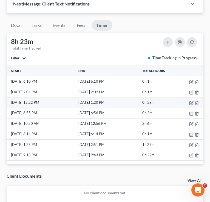
click at [141, 106] on td "[DATE] 1:20 PM" at bounding box center [109, 102] width 64 height 10
click at [173, 101] on td at bounding box center [187, 102] width 32 height 10
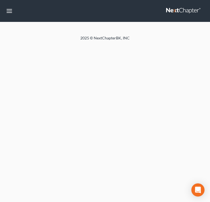
select select "6"
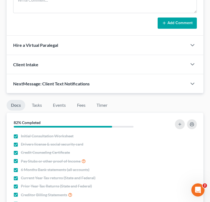
scroll to position [554, 0]
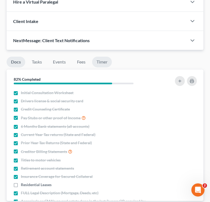
click at [102, 57] on link "Timer" at bounding box center [102, 62] width 20 height 11
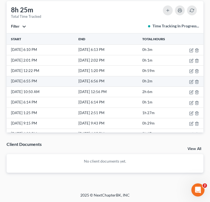
scroll to position [616, 0]
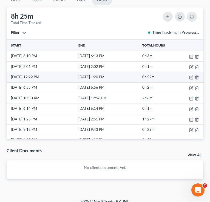
click at [168, 76] on td "0h 59m" at bounding box center [156, 77] width 30 height 10
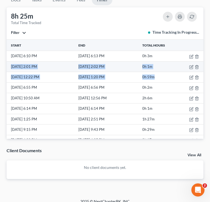
drag, startPoint x: 168, startPoint y: 76, endPoint x: 9, endPoint y: 63, distance: 159.7
click at [9, 63] on tbody "10/8/25 6:10 PM 10/8/25 6:13 PM 0h 3m 10/7/25 2:01 PM 10/7/25 2:02 PM 0h 1m 10/…" at bounding box center [105, 145] width 196 height 189
copy tbody "10/7/25 2:01 PM 10/7/25 2:02 PM 0h 1m 10/7/25 12:22 PM 10/7/25 1:20 PM 0h 59m"
click at [155, 62] on td "0h 1m" at bounding box center [156, 66] width 30 height 10
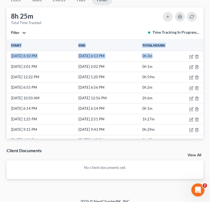
drag, startPoint x: 162, startPoint y: 56, endPoint x: 6, endPoint y: 55, distance: 155.6
click at [6, 55] on div "Docs Tasks Events Fees Timer 82% Completed Nothing here yet! Initial Consultati…" at bounding box center [105, 88] width 202 height 200
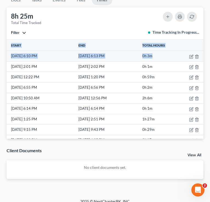
click at [60, 54] on td "10/8/25 6:10 PM" at bounding box center [42, 56] width 71 height 10
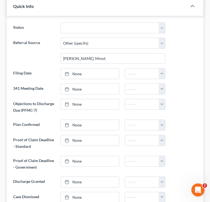
scroll to position [0, 0]
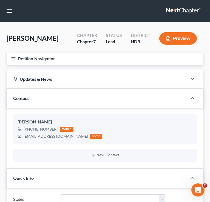
click at [16, 56] on button "Petition Navigation" at bounding box center [105, 59] width 196 height 13
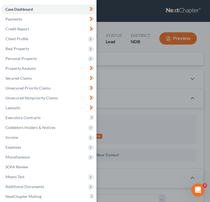
click at [121, 66] on div "Case Dashboard Payments Invoices Payments Payments Credit Report Client Profile" at bounding box center [105, 101] width 210 height 202
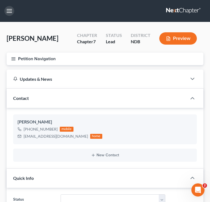
click at [11, 10] on button "button" at bounding box center [9, 11] width 10 height 10
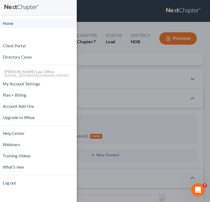
click at [16, 25] on link "Home" at bounding box center [38, 24] width 77 height 10
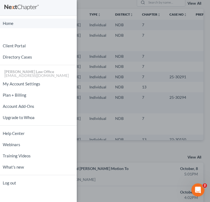
scroll to position [38, 0]
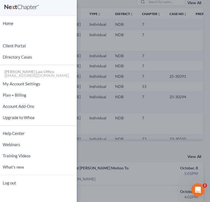
click at [94, 36] on div "Home New Case Client Portal Directory Cases Bulie Diaz Law Office fargo@buliela…" at bounding box center [105, 101] width 210 height 202
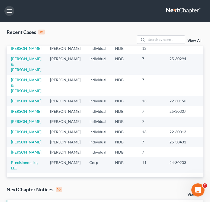
scroll to position [98, 0]
click at [27, 119] on link "Corey, Amanda" at bounding box center [26, 121] width 30 height 5
select select "4"
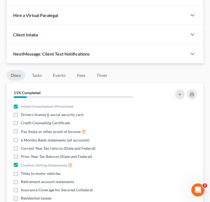
scroll to position [490, 0]
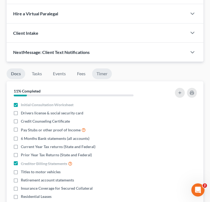
click at [103, 68] on link "Timer" at bounding box center [102, 73] width 20 height 11
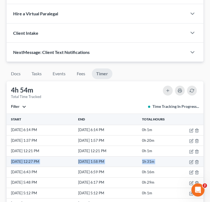
drag, startPoint x: 171, startPoint y: 148, endPoint x: 7, endPoint y: 148, distance: 163.8
click at [7, 156] on tr "10/6/25 12:27 PM 10/6/25 1:58 PM 1h 31m" at bounding box center [105, 161] width 196 height 10
copy tr "10/6/25 12:27 PM 10/6/25 1:58 PM 1h 31m"
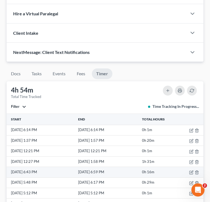
click at [202, 167] on td at bounding box center [187, 172] width 32 height 10
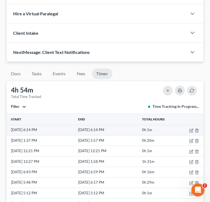
click at [156, 125] on td "0h 1m" at bounding box center [156, 130] width 30 height 10
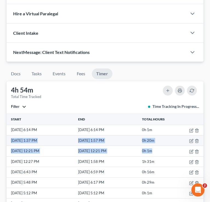
drag, startPoint x: 159, startPoint y: 141, endPoint x: 10, endPoint y: 127, distance: 150.0
click at [10, 127] on tbody "10/8/25 6:14 PM 10/8/25 6:14 PM 0h 1m 10/7/25 1:37 PM 10/7/25 1:57 PM 0h 20m 10…" at bounding box center [105, 182] width 196 height 115
copy tbody "10/7/25 1:37 PM 10/7/25 1:57 PM 0h 20m 10/7/25 12:21 PM 10/7/25 12:21 PM 0h 1m"
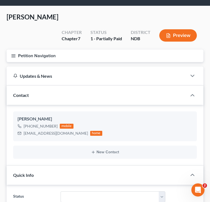
scroll to position [0, 0]
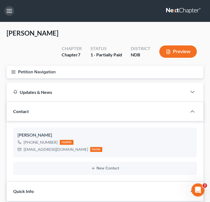
click at [11, 12] on button "button" at bounding box center [9, 11] width 10 height 10
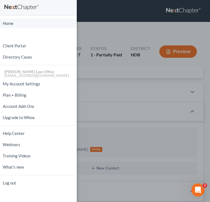
click at [13, 22] on link "Home" at bounding box center [38, 24] width 77 height 10
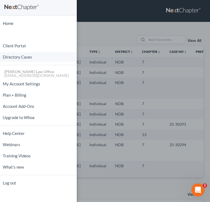
click at [59, 53] on link "Directory Cases" at bounding box center [38, 57] width 77 height 10
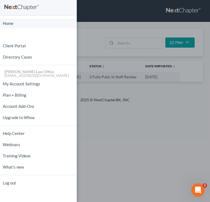
click at [13, 24] on link "Home" at bounding box center [38, 24] width 77 height 10
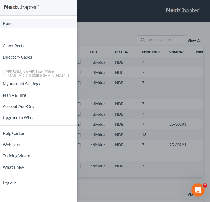
click at [13, 24] on link "Home" at bounding box center [38, 24] width 77 height 10
click at [109, 44] on div "Home New Case Client Portal Directory Cases Bulie Diaz Law Office fargo@buliela…" at bounding box center [105, 101] width 210 height 202
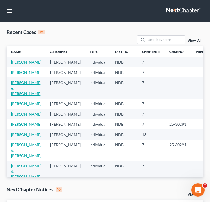
click at [14, 82] on link "[PERSON_NAME] & [PERSON_NAME]" at bounding box center [26, 88] width 30 height 16
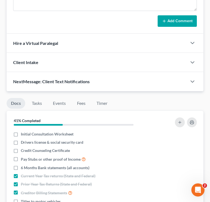
scroll to position [325, 0]
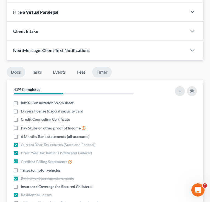
click at [100, 76] on link "Timer" at bounding box center [102, 72] width 20 height 11
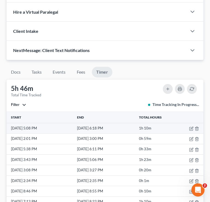
scroll to position [0, 0]
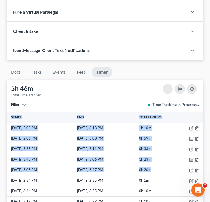
drag, startPoint x: 156, startPoint y: 168, endPoint x: -3, endPoint y: 146, distance: 161.1
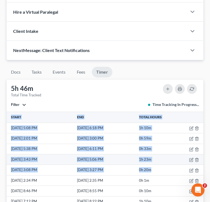
click at [59, 160] on td "[DATE] 3:43 PM" at bounding box center [41, 159] width 69 height 10
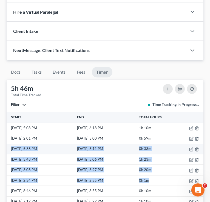
drag, startPoint x: 156, startPoint y: 179, endPoint x: 10, endPoint y: 149, distance: 148.7
click at [10, 149] on tbody "10/8/25 5:08 PM 10/8/25 6:18 PM 1h 10m 10/7/25 2:01 PM 10/7/25 3:00 PM 0h 59m 1…" at bounding box center [105, 165] width 196 height 84
copy tbody "10/6/25 5:38 PM 10/6/25 6:11 PM 0h 33m 10/6/25 3:43 PM 10/6/25 5:06 PM 1h 23m 1…"
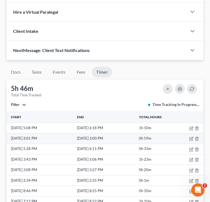
click at [153, 136] on td "0h 59m" at bounding box center [154, 138] width 32 height 10
drag, startPoint x: 158, startPoint y: 139, endPoint x: 11, endPoint y: 138, distance: 147.2
click at [11, 138] on tr "10/7/25 2:01 PM 10/7/25 3:00 PM 0h 59m" at bounding box center [105, 138] width 196 height 10
copy tr "10/7/25 2:01 PM 10/7/25 3:00 PM 0h 59m"
click at [56, 136] on td "[DATE] 2:01 PM" at bounding box center [41, 138] width 69 height 10
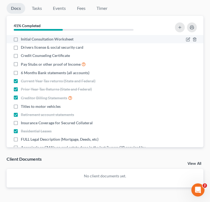
scroll to position [46, 0]
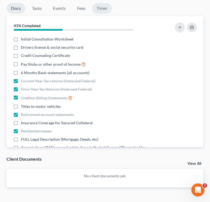
click at [108, 9] on link "Timer" at bounding box center [102, 8] width 20 height 11
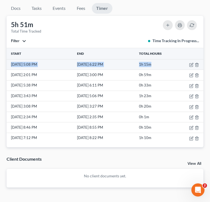
drag, startPoint x: 159, startPoint y: 64, endPoint x: 8, endPoint y: 63, distance: 151.3
click at [8, 63] on tr "[DATE] 5:08 PM [DATE] 6:22 PM 1h 15m" at bounding box center [105, 64] width 196 height 10
copy tr "[DATE] 5:08 PM [DATE] 6:22 PM 1h 15m"
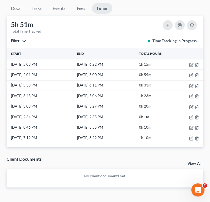
click at [74, 48] on th "Start" at bounding box center [41, 53] width 69 height 11
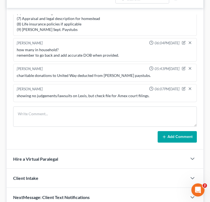
scroll to position [0, 0]
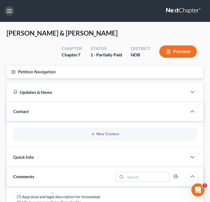
click at [8, 12] on button "button" at bounding box center [9, 11] width 10 height 10
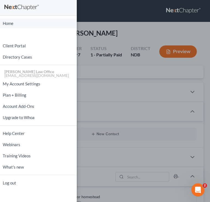
click at [16, 24] on link "Home" at bounding box center [38, 24] width 77 height 10
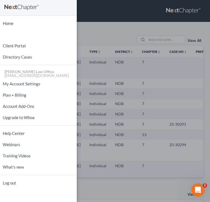
click at [95, 38] on div "Home New Case Client Portal Directory Cases [PERSON_NAME] Law Office [EMAIL_ADD…" at bounding box center [105, 101] width 210 height 202
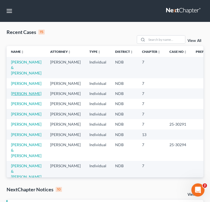
click at [29, 93] on link "[PERSON_NAME]" at bounding box center [26, 93] width 30 height 5
select select "6"
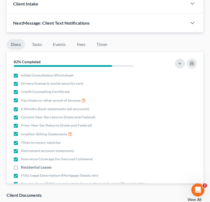
scroll to position [567, 0]
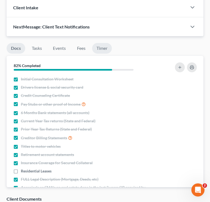
click at [104, 50] on link "Timer" at bounding box center [102, 48] width 20 height 11
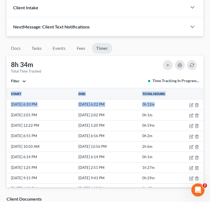
drag, startPoint x: 161, startPoint y: 105, endPoint x: 5, endPoint y: 104, distance: 155.6
click at [5, 104] on div "Docs Tasks Events Fees Timer 82% Completed Nothing here yet! Initial Consultati…" at bounding box center [105, 136] width 202 height 200
copy table "Start End Total Hours [DATE] 6:10 PM [DATE] 6:22 PM 0h 12m"
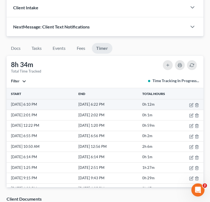
click at [92, 103] on td "[DATE] 6:22 PM" at bounding box center [109, 104] width 64 height 10
drag, startPoint x: 157, startPoint y: 105, endPoint x: 10, endPoint y: 104, distance: 147.2
click at [10, 104] on tr "[DATE] 6:10 PM [DATE] 6:22 PM 0h 12m" at bounding box center [105, 104] width 196 height 10
copy tr "[DATE] 6:10 PM [DATE] 6:22 PM 0h 12m"
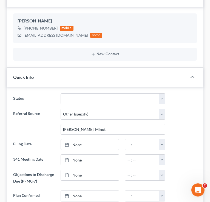
scroll to position [0, 0]
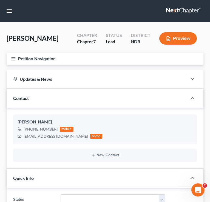
click at [12, 59] on icon "button" at bounding box center [13, 58] width 5 height 5
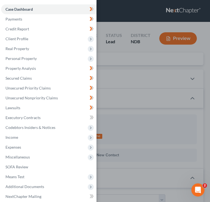
click at [106, 51] on div "Case Dashboard Payments Invoices Payments Payments Credit Report Client Profile" at bounding box center [105, 101] width 210 height 202
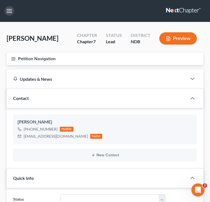
click at [10, 12] on button "button" at bounding box center [9, 11] width 10 height 10
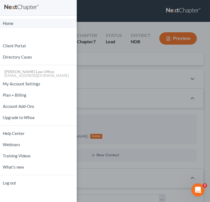
click at [29, 21] on link "Home" at bounding box center [38, 24] width 77 height 10
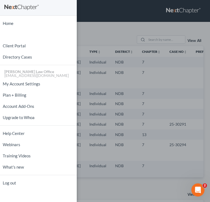
click at [118, 77] on div "Home New Case Client Portal Directory Cases [PERSON_NAME] Law Office [EMAIL_ADD…" at bounding box center [105, 101] width 210 height 202
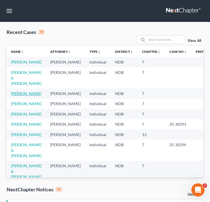
click at [31, 92] on link "[PERSON_NAME]" at bounding box center [26, 93] width 30 height 5
select select "4"
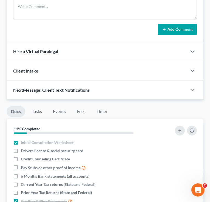
scroll to position [465, 0]
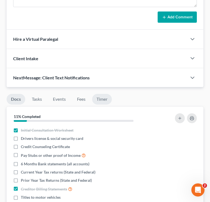
click at [100, 94] on link "Timer" at bounding box center [102, 99] width 20 height 11
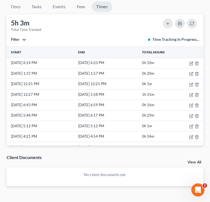
scroll to position [558, 0]
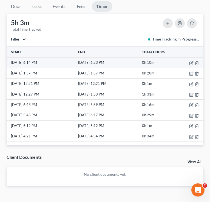
click at [157, 57] on td "0h 10m" at bounding box center [156, 62] width 30 height 10
drag, startPoint x: 166, startPoint y: 51, endPoint x: 9, endPoint y: 51, distance: 156.5
click at [10, 57] on tr "[DATE] 6:14 PM [DATE] 6:23 PM 0h 10m" at bounding box center [105, 62] width 196 height 10
copy tr "[DATE] 6:14 PM [DATE] 6:23 PM 0h 10m"
